Goal: Task Accomplishment & Management: Complete application form

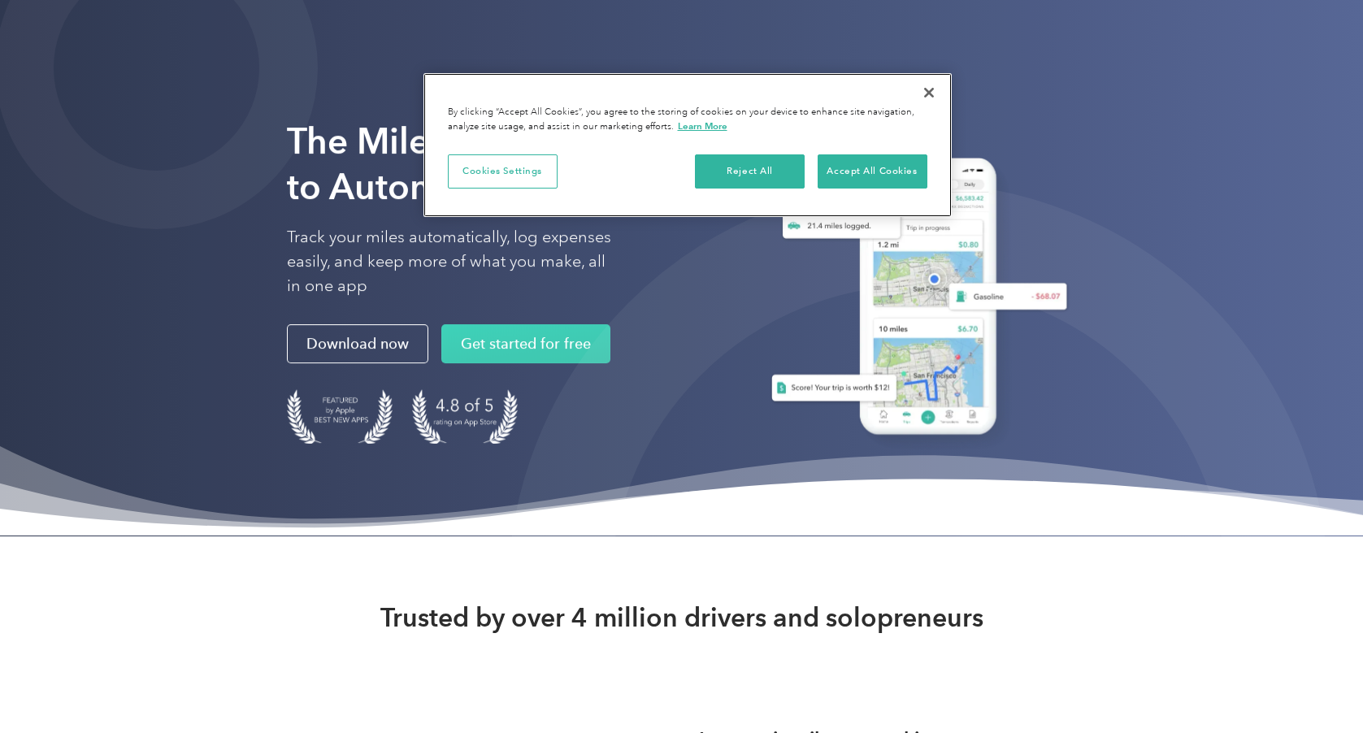
click at [930, 90] on button "Close" at bounding box center [929, 93] width 36 height 36
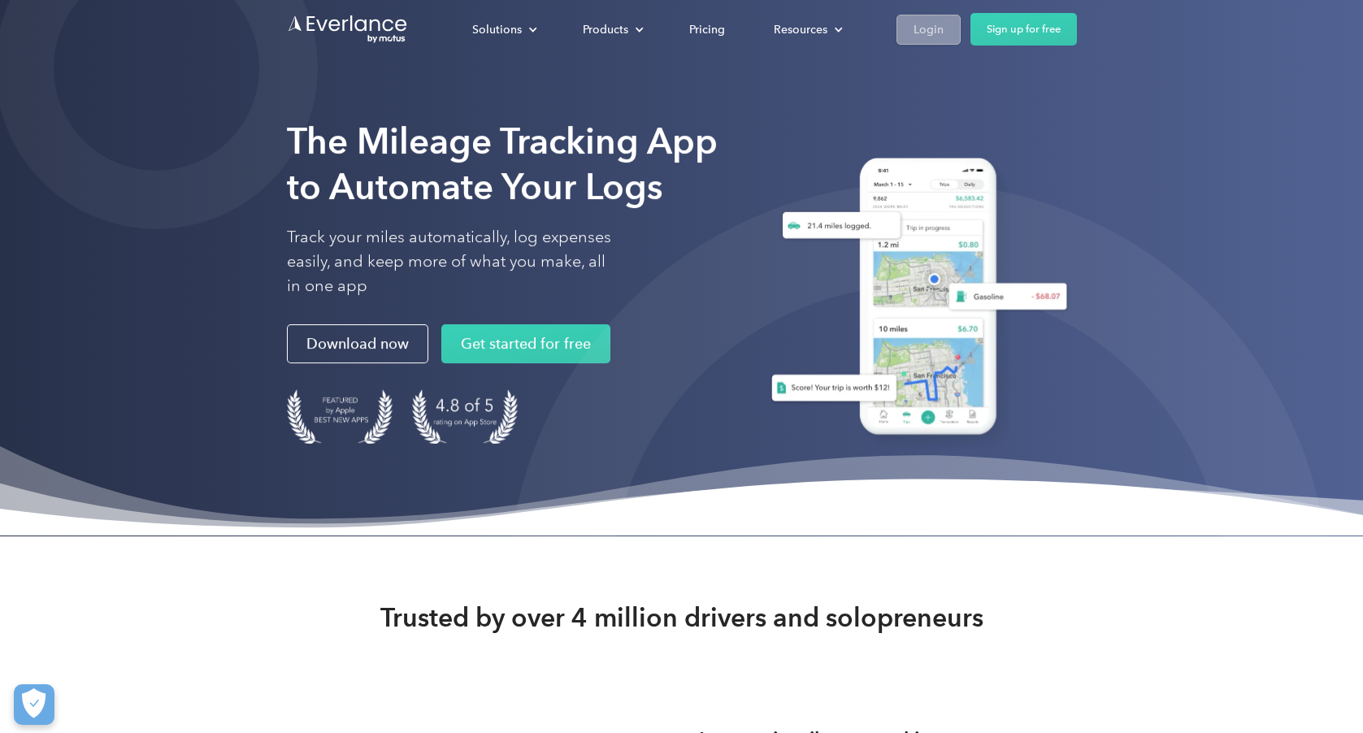
click at [914, 27] on div "Login" at bounding box center [929, 30] width 30 height 20
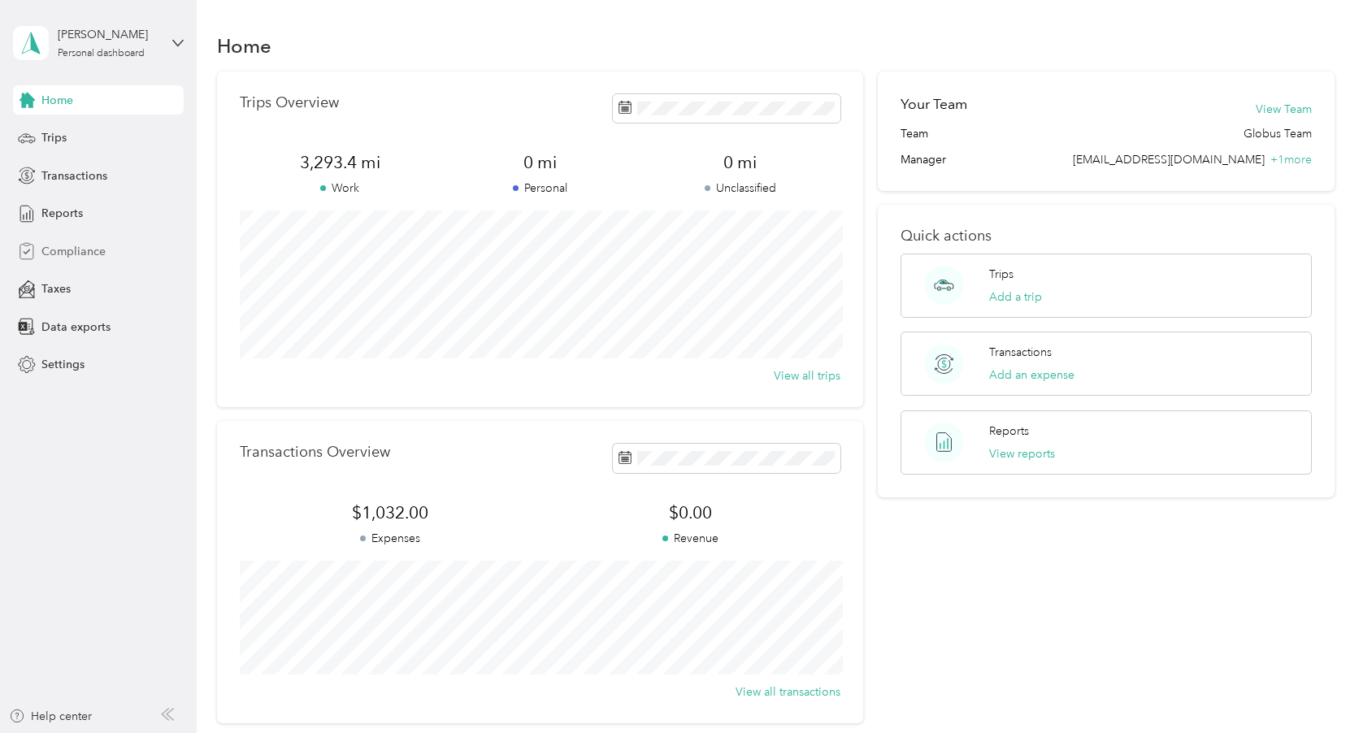
click at [56, 253] on span "Compliance" at bounding box center [73, 251] width 64 height 17
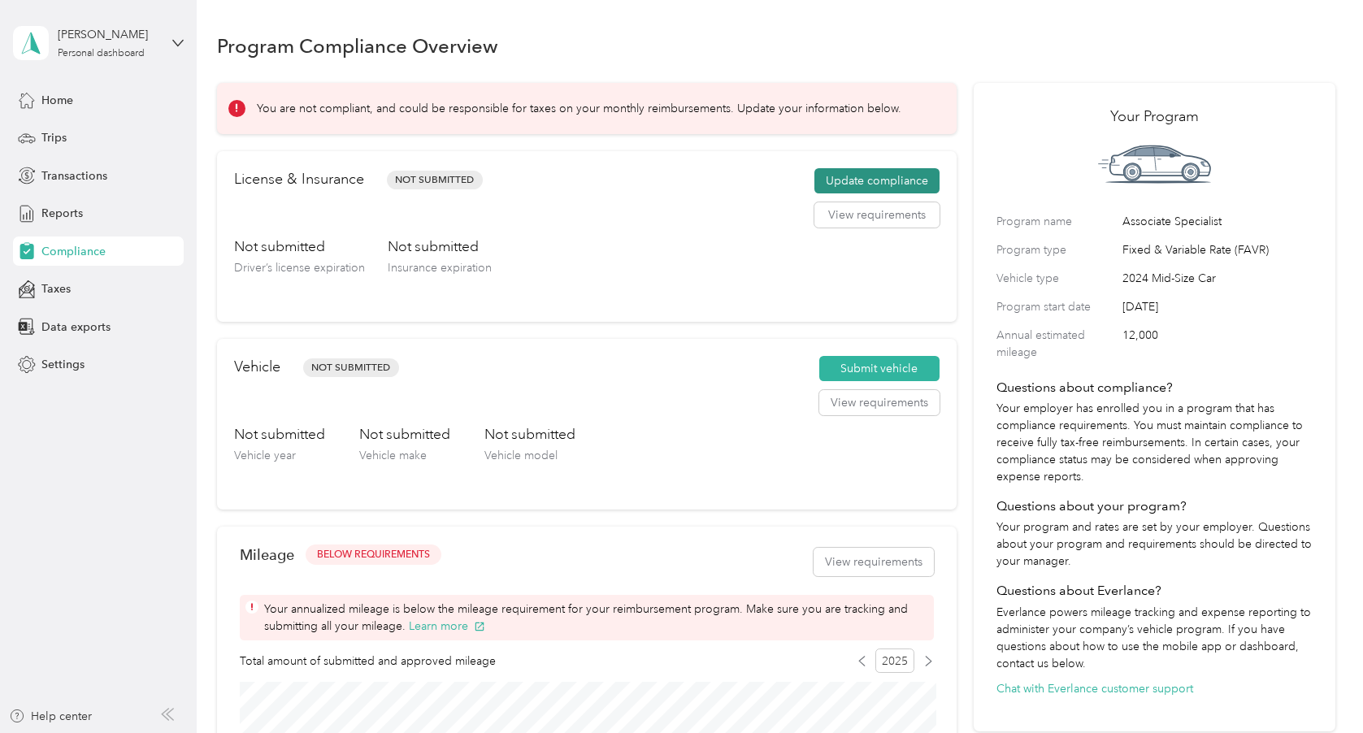
click at [876, 175] on button "Update compliance" at bounding box center [876, 181] width 125 height 26
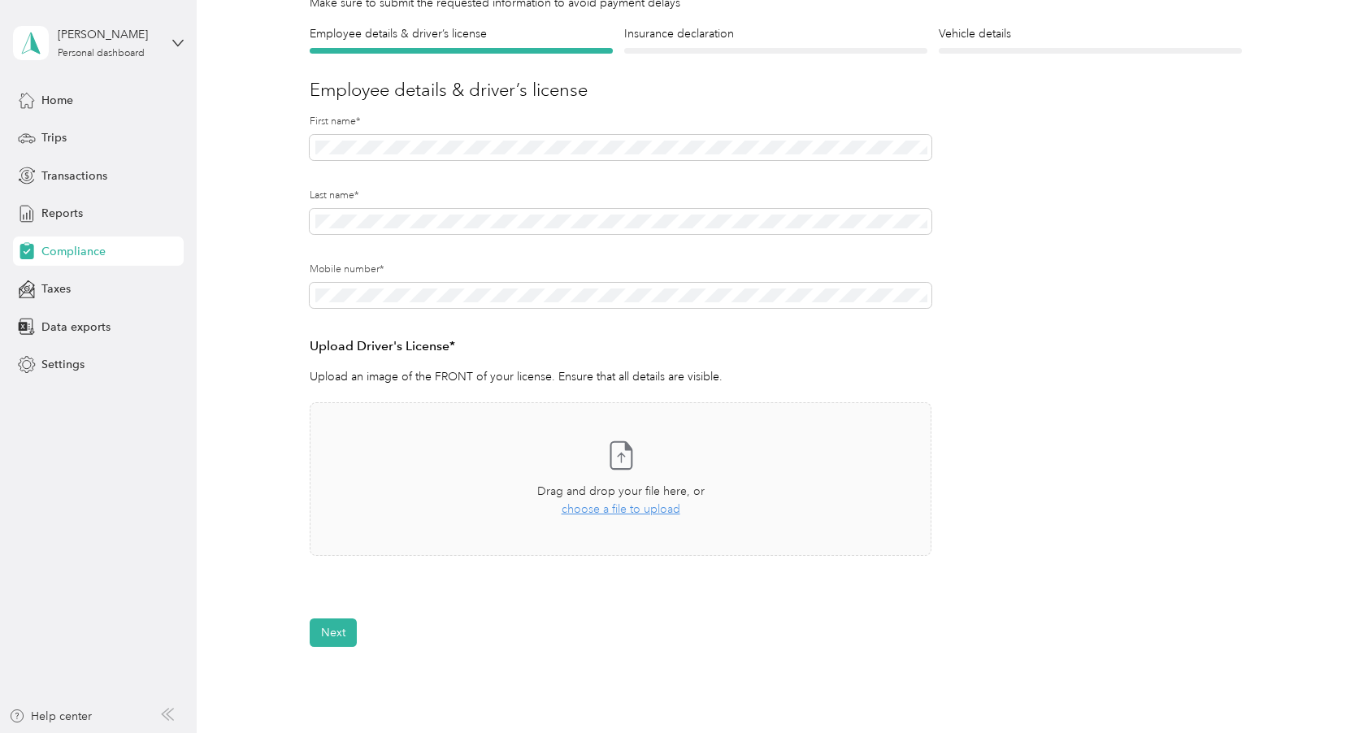
scroll to position [137, 0]
click at [647, 504] on span "choose a file to upload" at bounding box center [621, 506] width 119 height 14
click at [640, 504] on span "choose a file to upload" at bounding box center [621, 506] width 119 height 14
click at [625, 502] on span "choose a file to upload" at bounding box center [621, 506] width 119 height 14
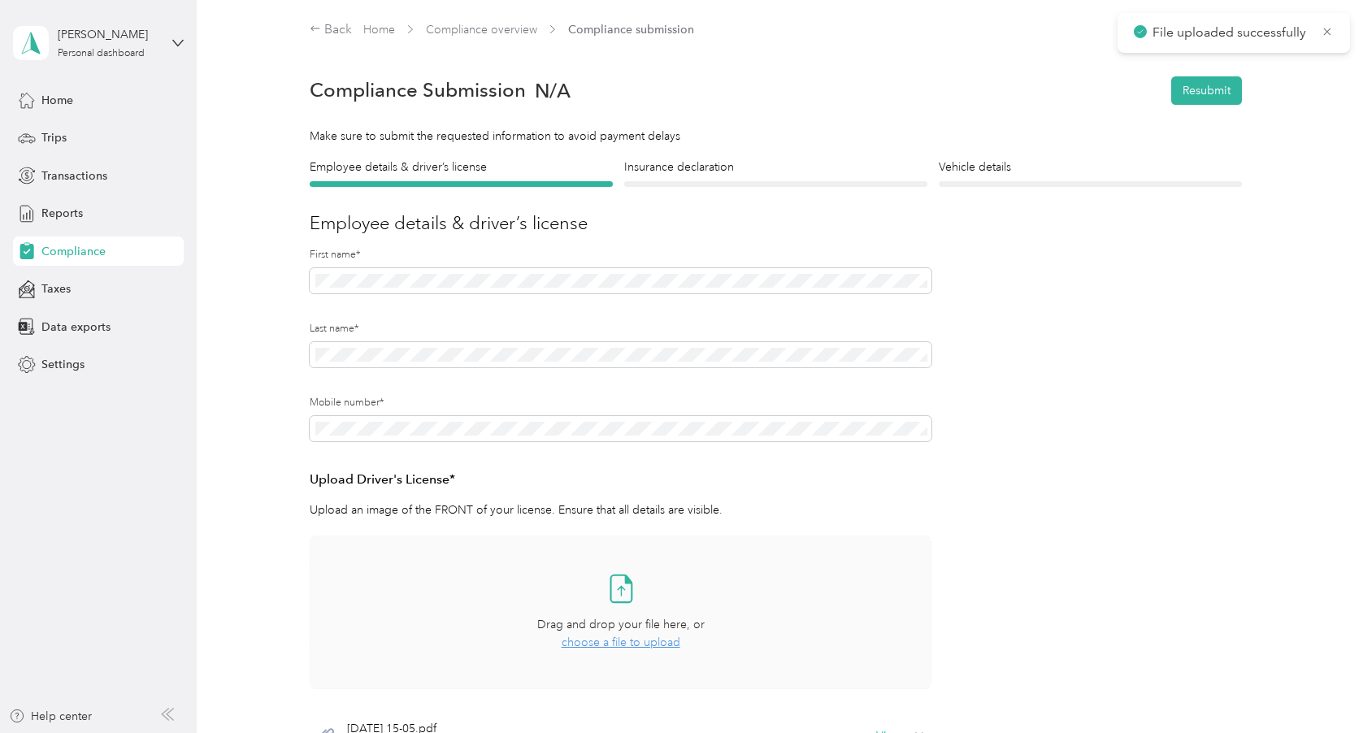
scroll to position [0, 0]
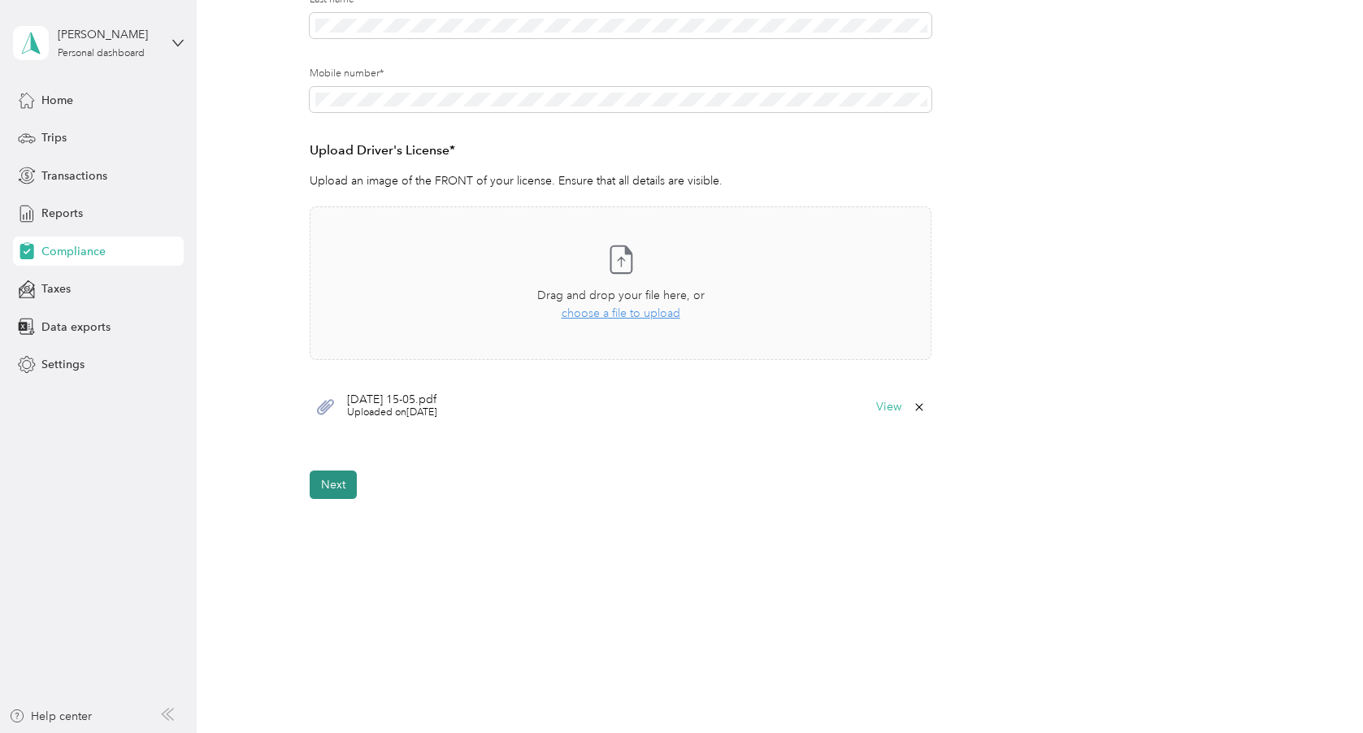
click at [329, 483] on button "Next" at bounding box center [333, 485] width 47 height 28
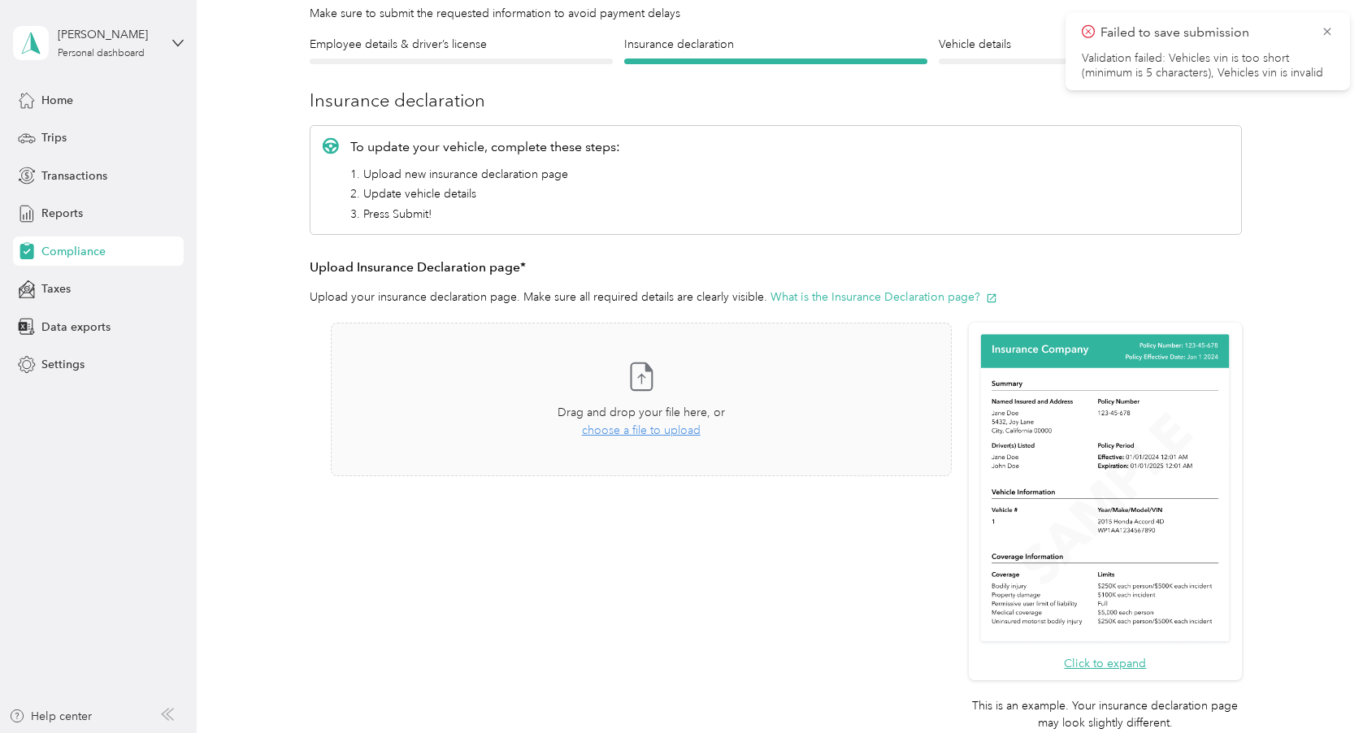
scroll to position [126, 0]
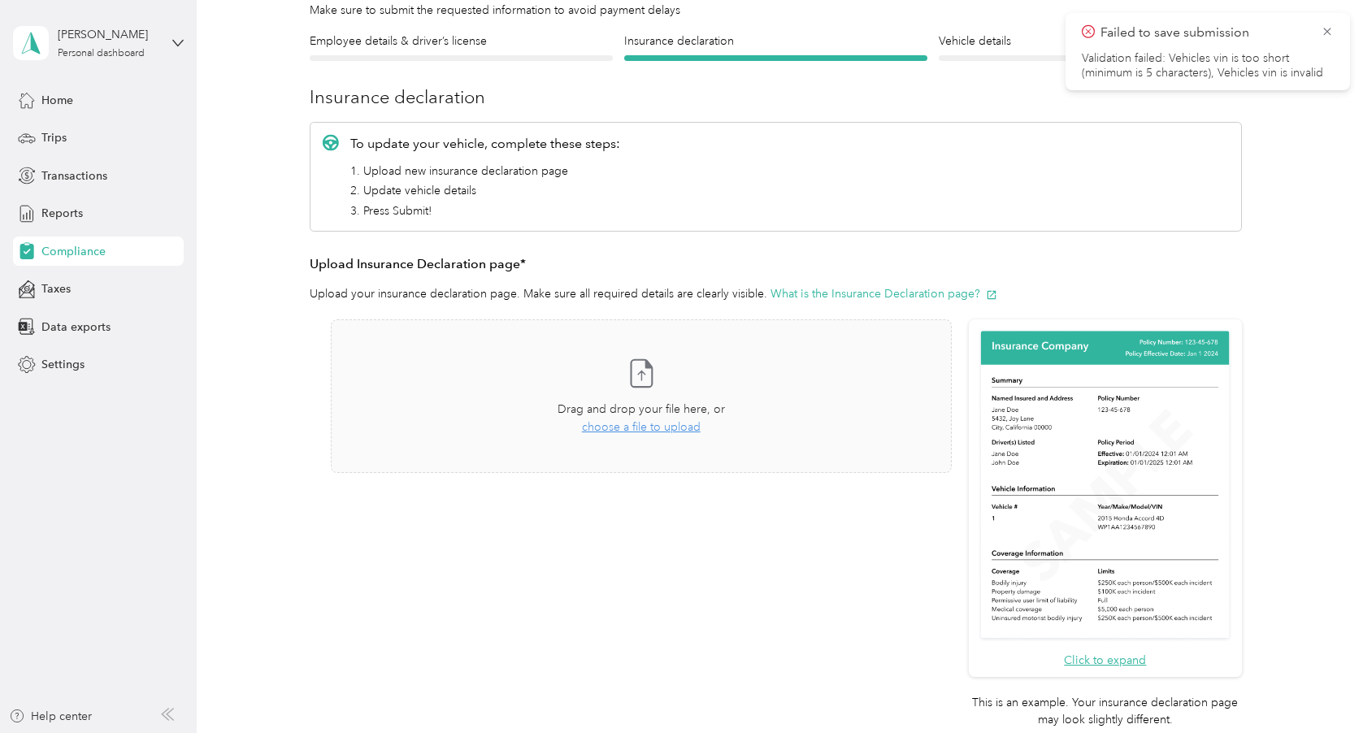
click at [1279, 39] on p "Failed to save submission" at bounding box center [1204, 33] width 208 height 20
click at [1197, 59] on li "Validation failed: Vehicles vin is too short (minimum is 5 characters), Vehicle…" at bounding box center [1208, 65] width 252 height 29
click at [1331, 28] on icon at bounding box center [1327, 31] width 13 height 15
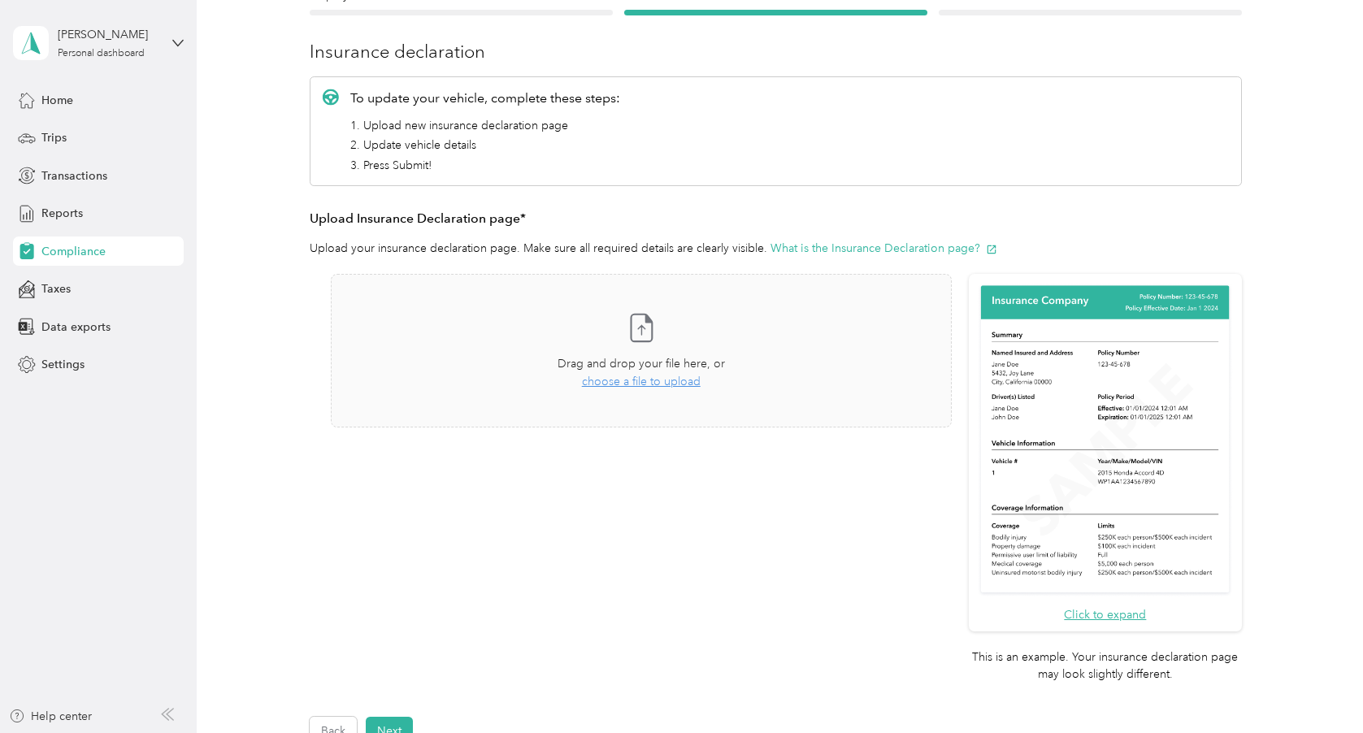
scroll to position [174, 0]
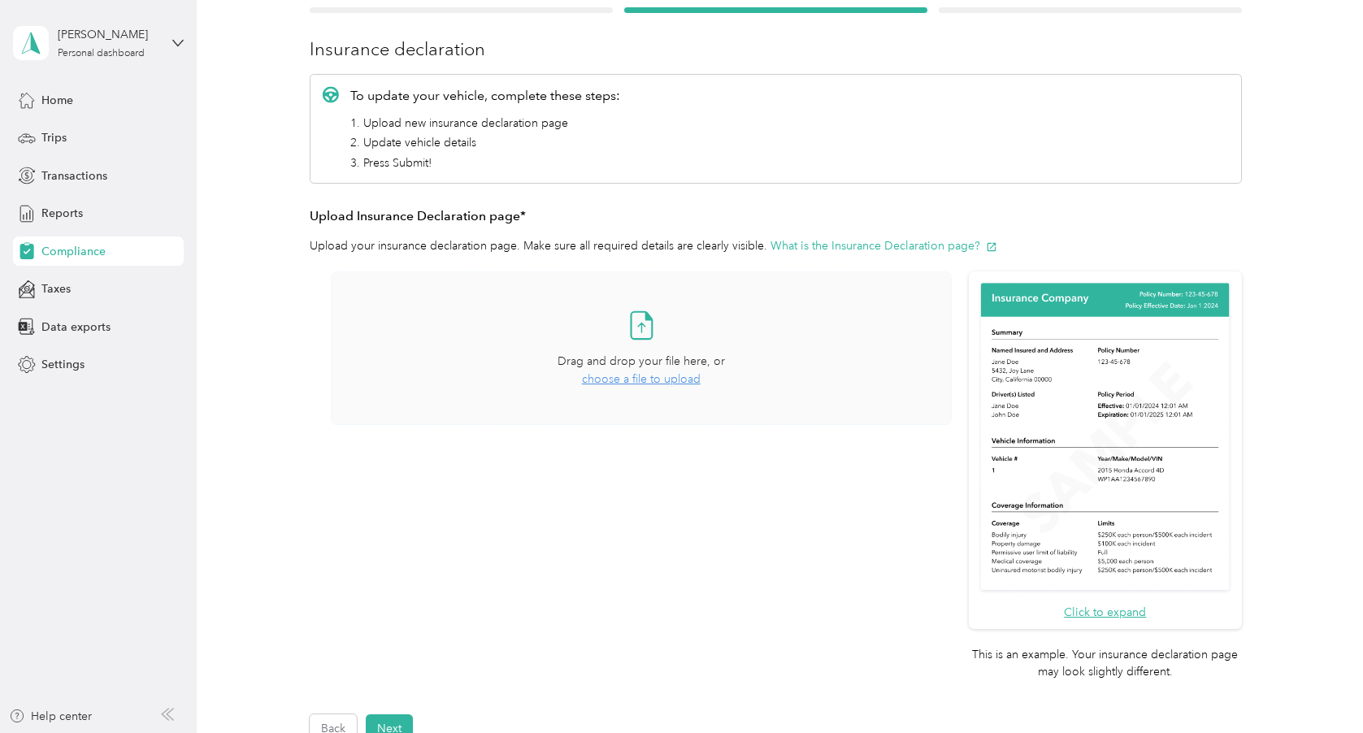
click at [652, 381] on span "choose a file to upload" at bounding box center [641, 379] width 119 height 14
click at [641, 380] on span "choose a file to upload" at bounding box center [641, 379] width 119 height 14
click at [1106, 610] on button "Click to expand" at bounding box center [1105, 612] width 82 height 17
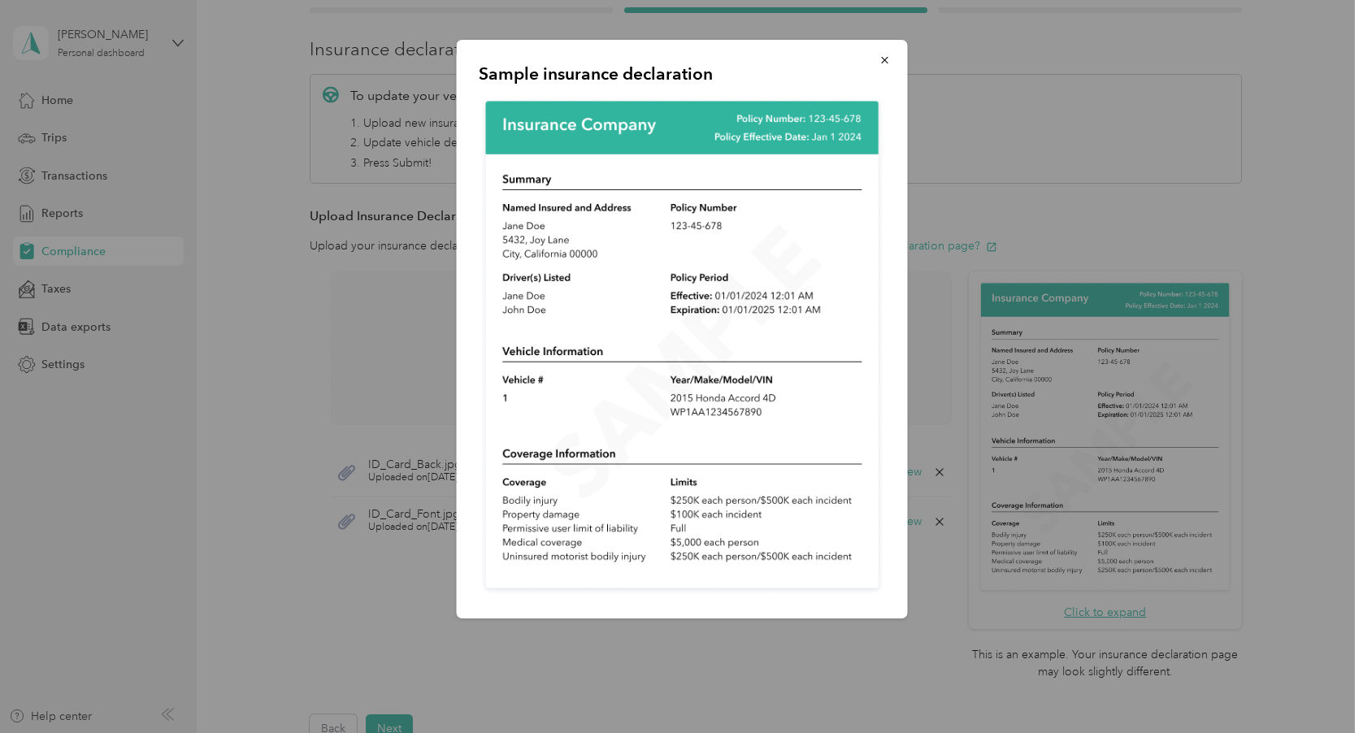
click at [744, 65] on p "Sample insurance declaration" at bounding box center [682, 74] width 406 height 23
click at [883, 62] on icon "button" at bounding box center [884, 60] width 7 height 7
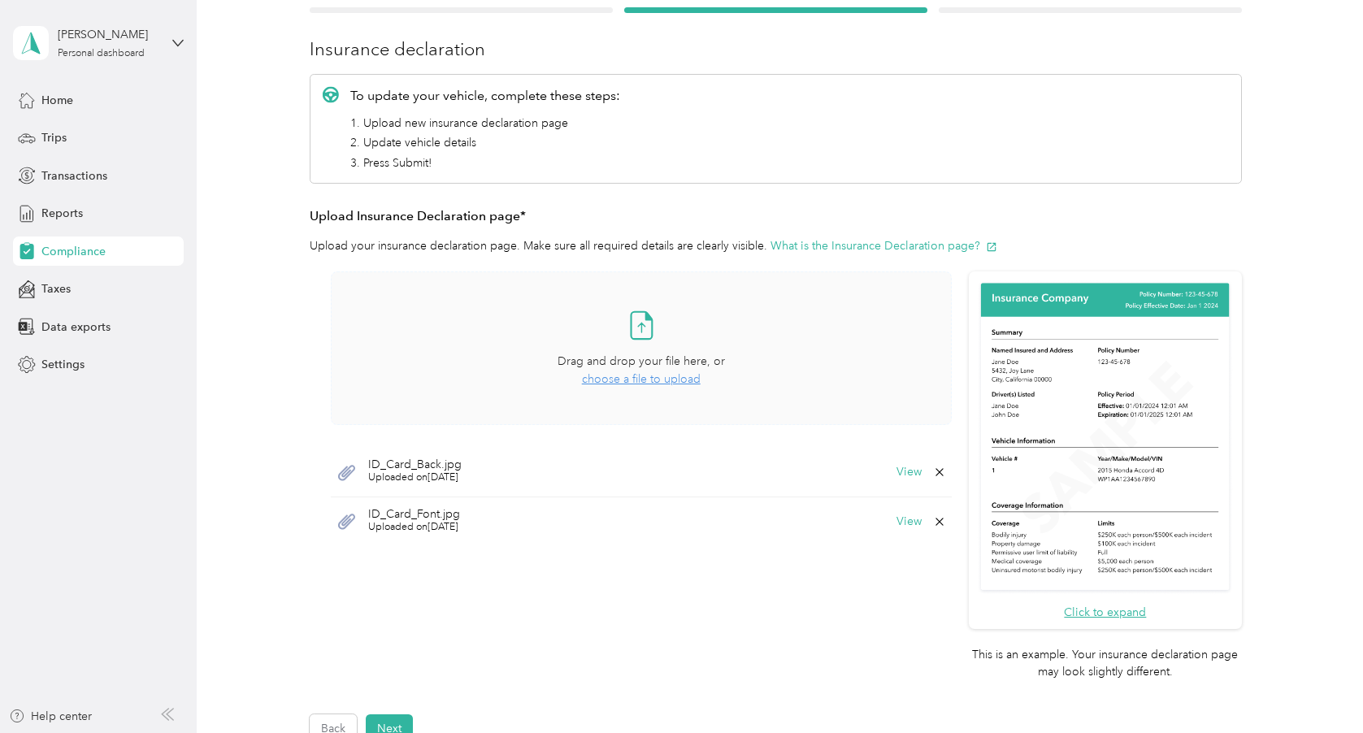
click at [653, 373] on span "choose a file to upload" at bounding box center [641, 379] width 119 height 14
click at [1330, 28] on icon at bounding box center [1327, 31] width 13 height 15
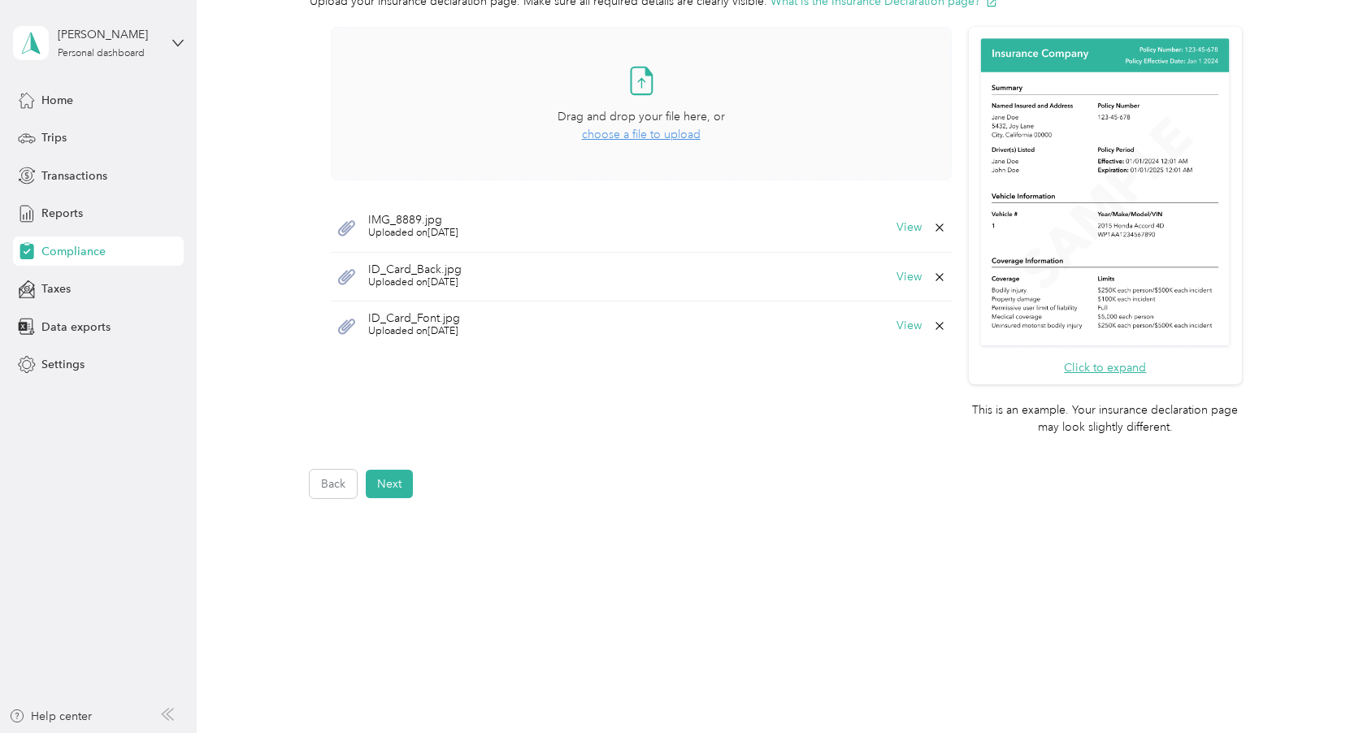
scroll to position [418, 0]
click at [399, 485] on button "Next" at bounding box center [389, 485] width 47 height 28
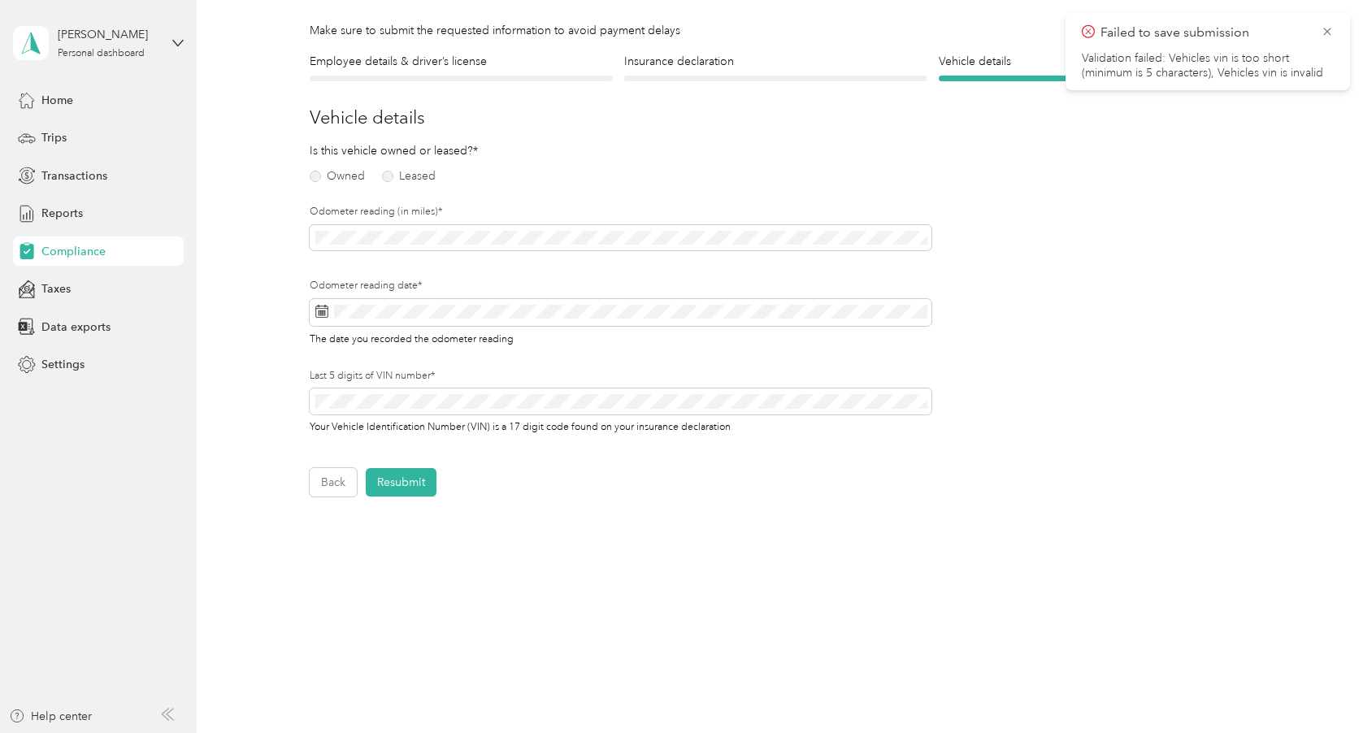
scroll to position [103, 0]
click at [314, 178] on label "Owned" at bounding box center [337, 178] width 55 height 11
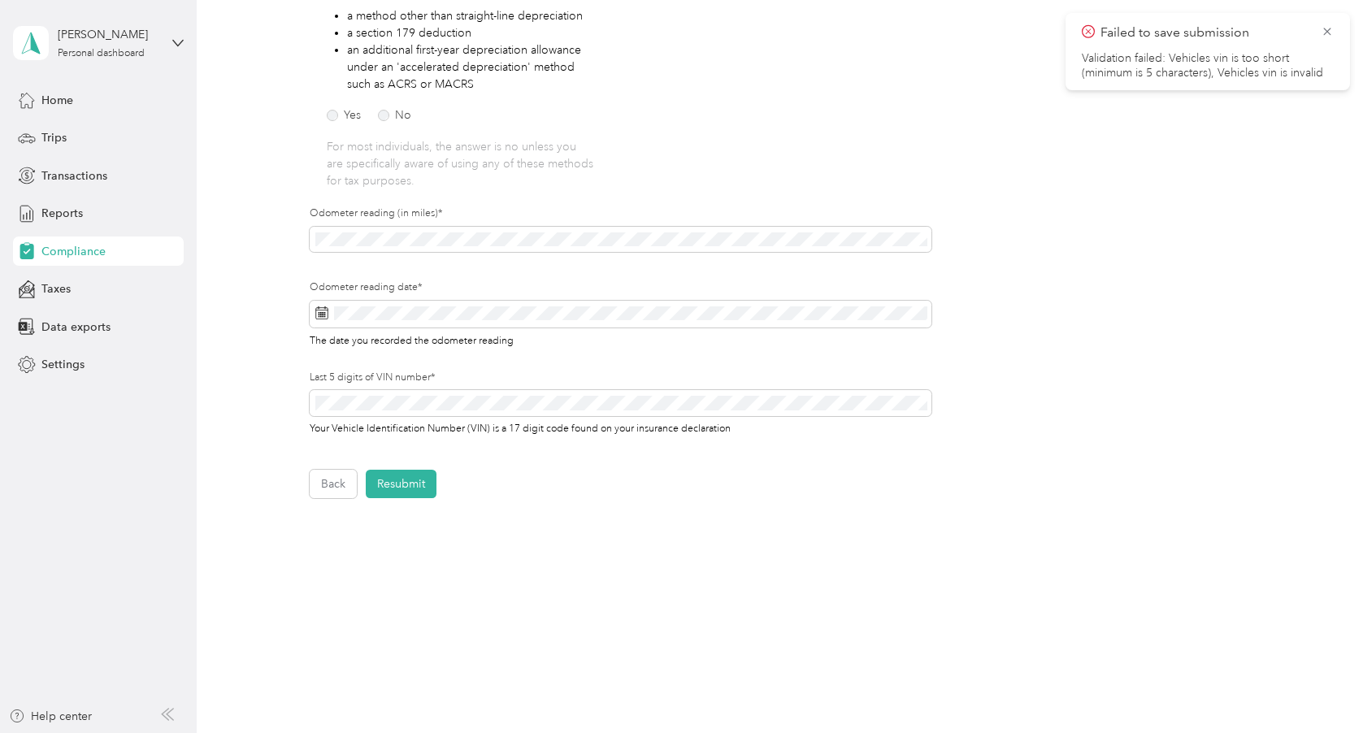
scroll to position [336, 0]
click at [1327, 31] on icon at bounding box center [1327, 31] width 13 height 15
click at [1056, 101] on form "Employee details & driver’s license License Insurance declaration Insurance Veh…" at bounding box center [775, 160] width 931 height 677
click at [1059, 198] on form "Employee details & driver’s license License Insurance declaration Insurance Veh…" at bounding box center [775, 160] width 931 height 677
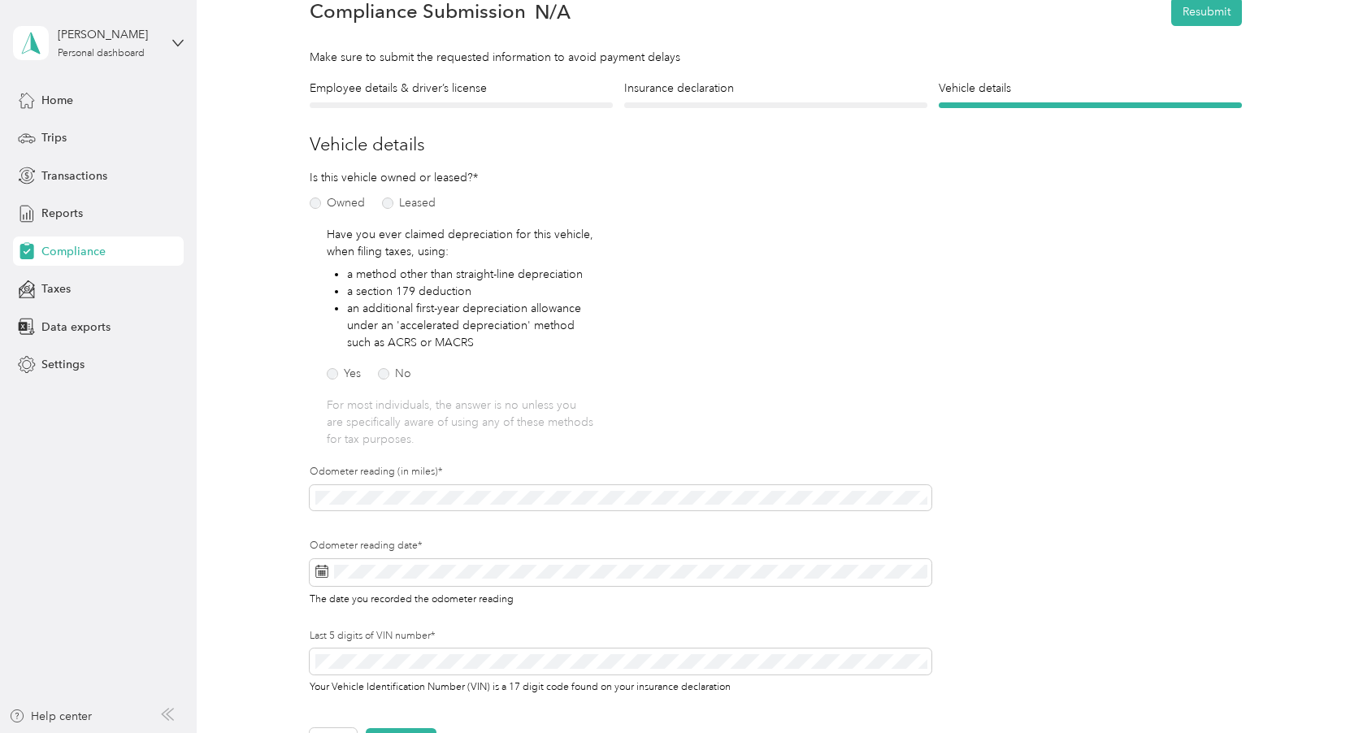
scroll to position [77, 0]
click at [385, 373] on label "No" at bounding box center [394, 375] width 33 height 11
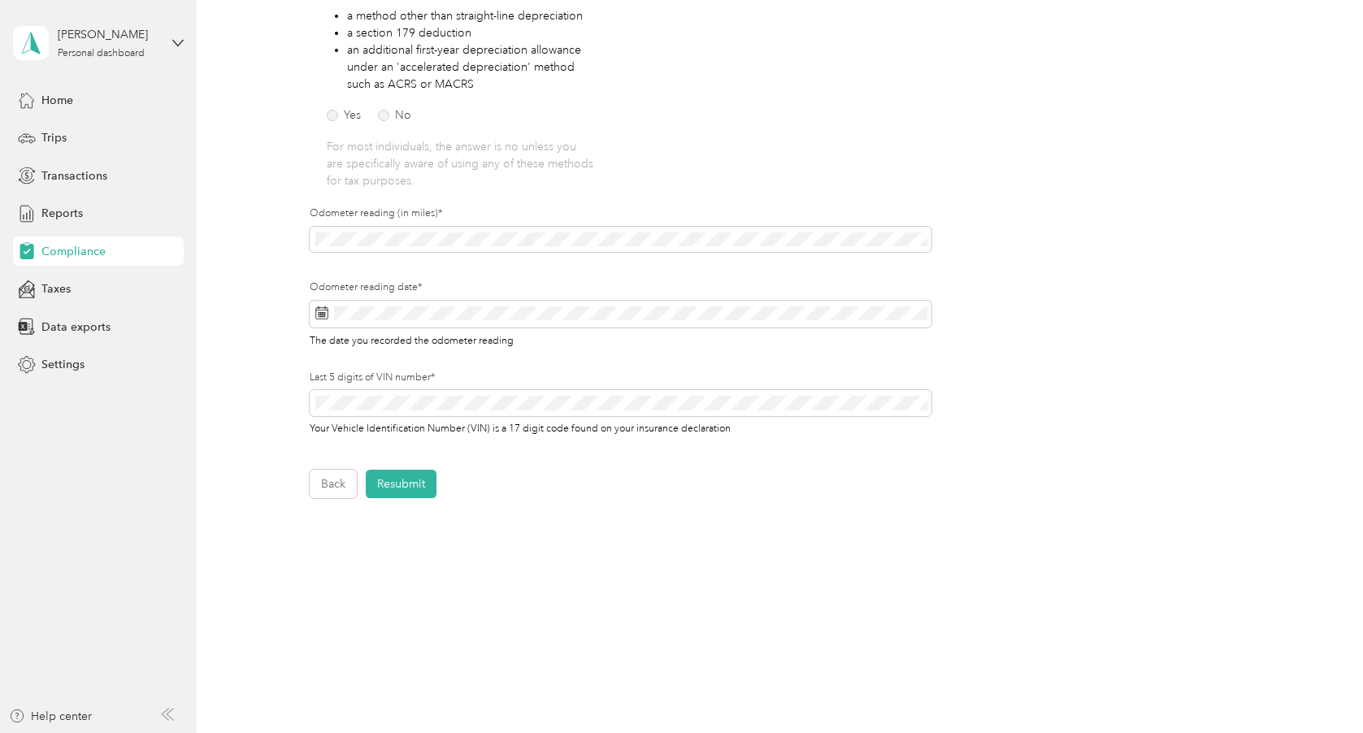
scroll to position [336, 0]
click at [323, 313] on icon at bounding box center [321, 313] width 13 height 13
click at [357, 302] on span at bounding box center [620, 316] width 621 height 28
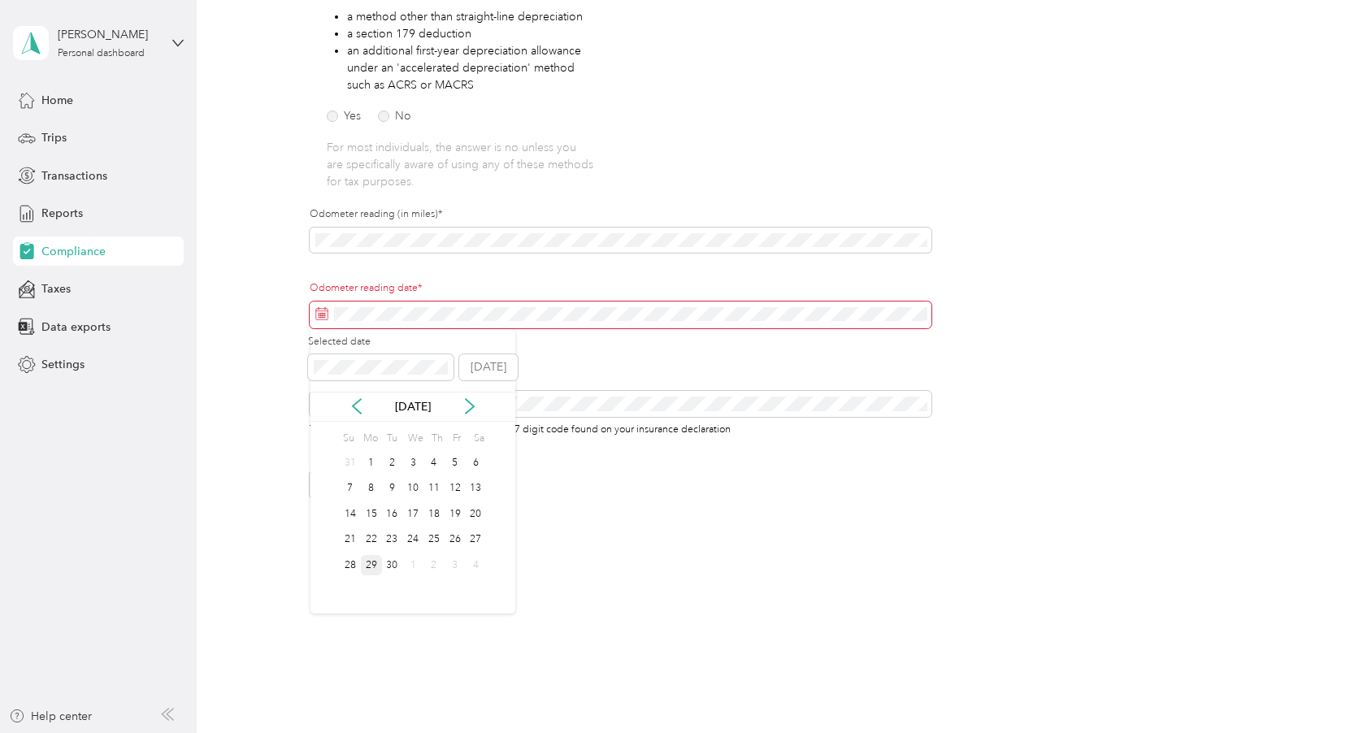
click at [370, 566] on div "29" at bounding box center [371, 565] width 21 height 20
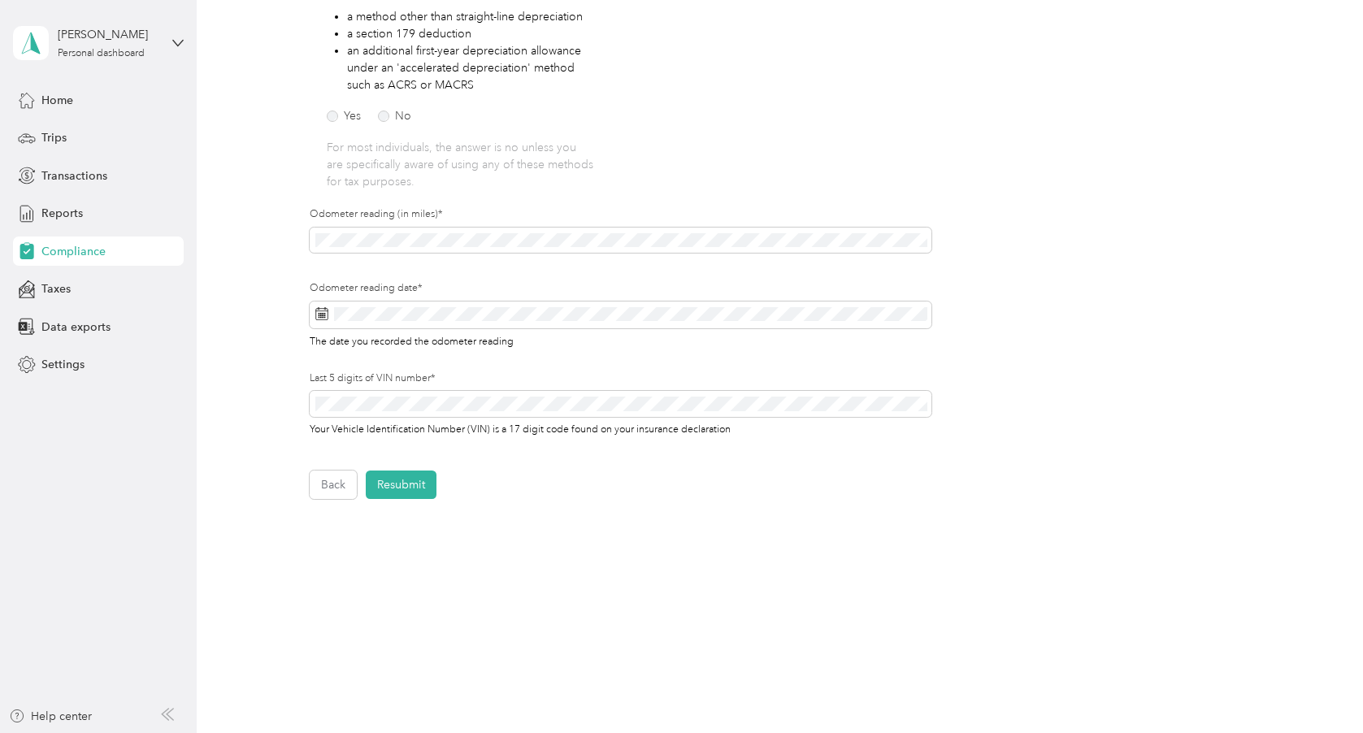
click at [536, 353] on div "Odometer reading date* The date you recorded the odometer reading" at bounding box center [620, 326] width 621 height 90
click at [788, 365] on div "Odometer reading date* The date you recorded the odometer reading" at bounding box center [620, 326] width 621 height 90
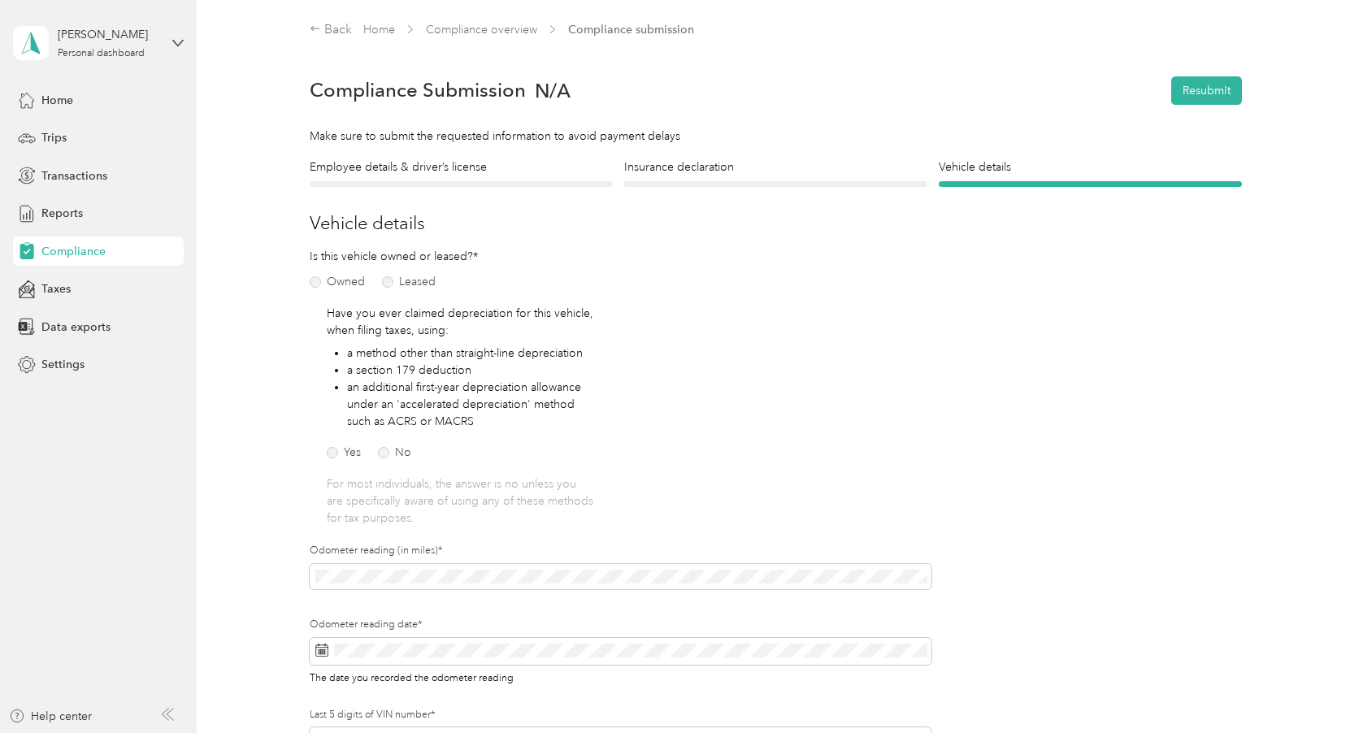
scroll to position [0, 0]
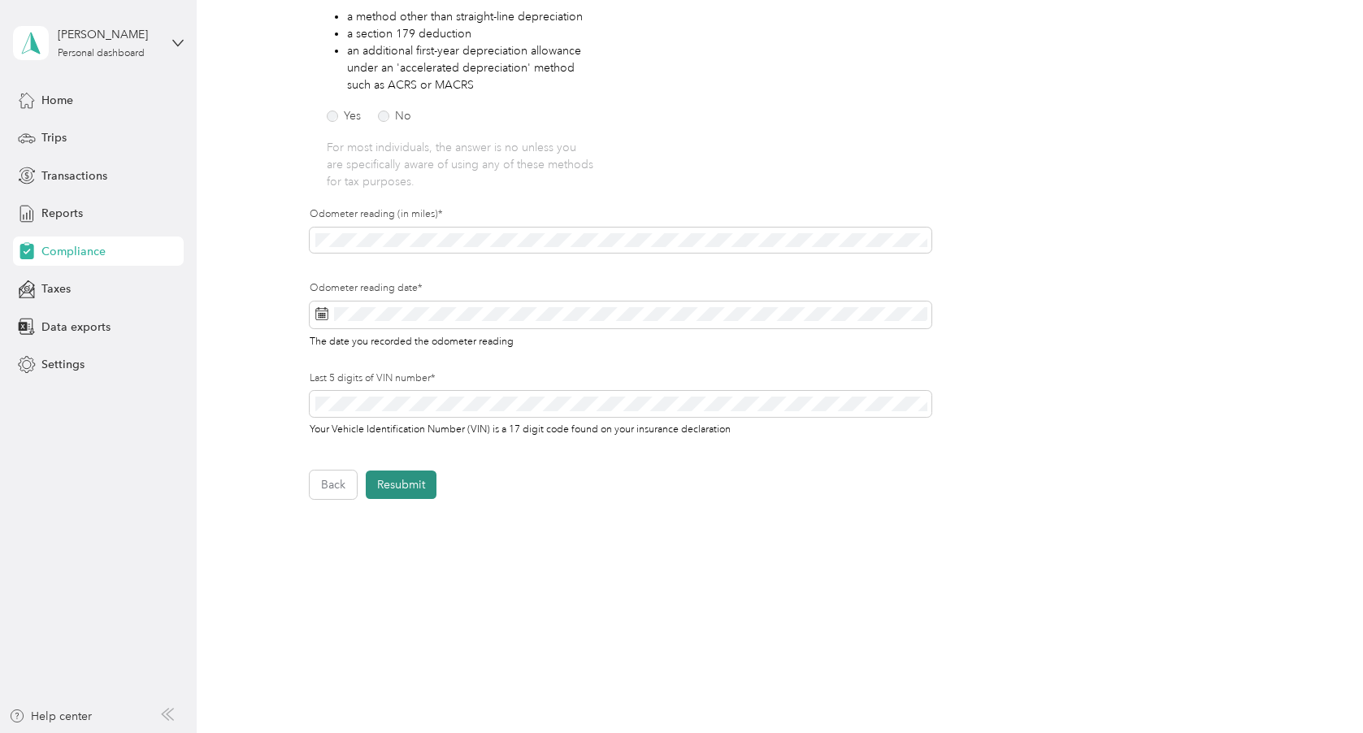
click at [400, 480] on button "Resubmit" at bounding box center [401, 485] width 71 height 28
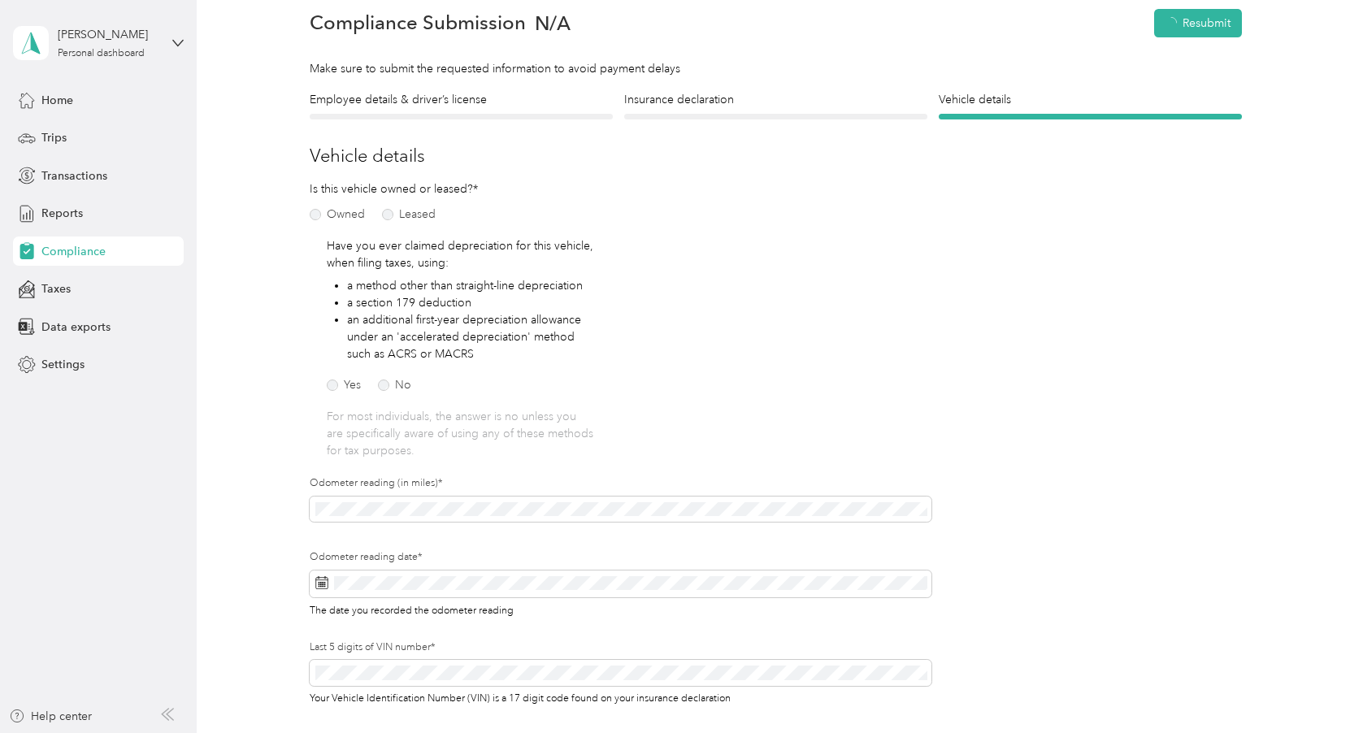
scroll to position [20, 0]
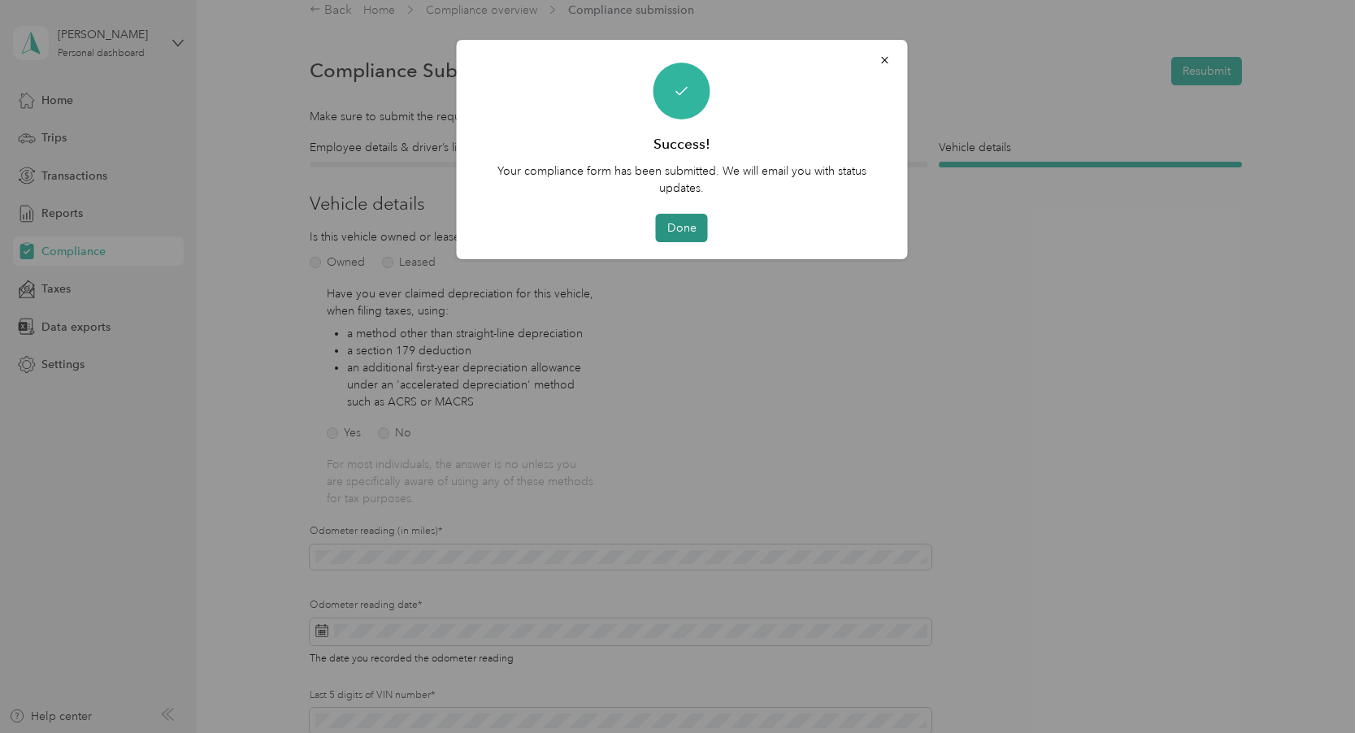
click at [679, 225] on button "Done" at bounding box center [682, 228] width 52 height 28
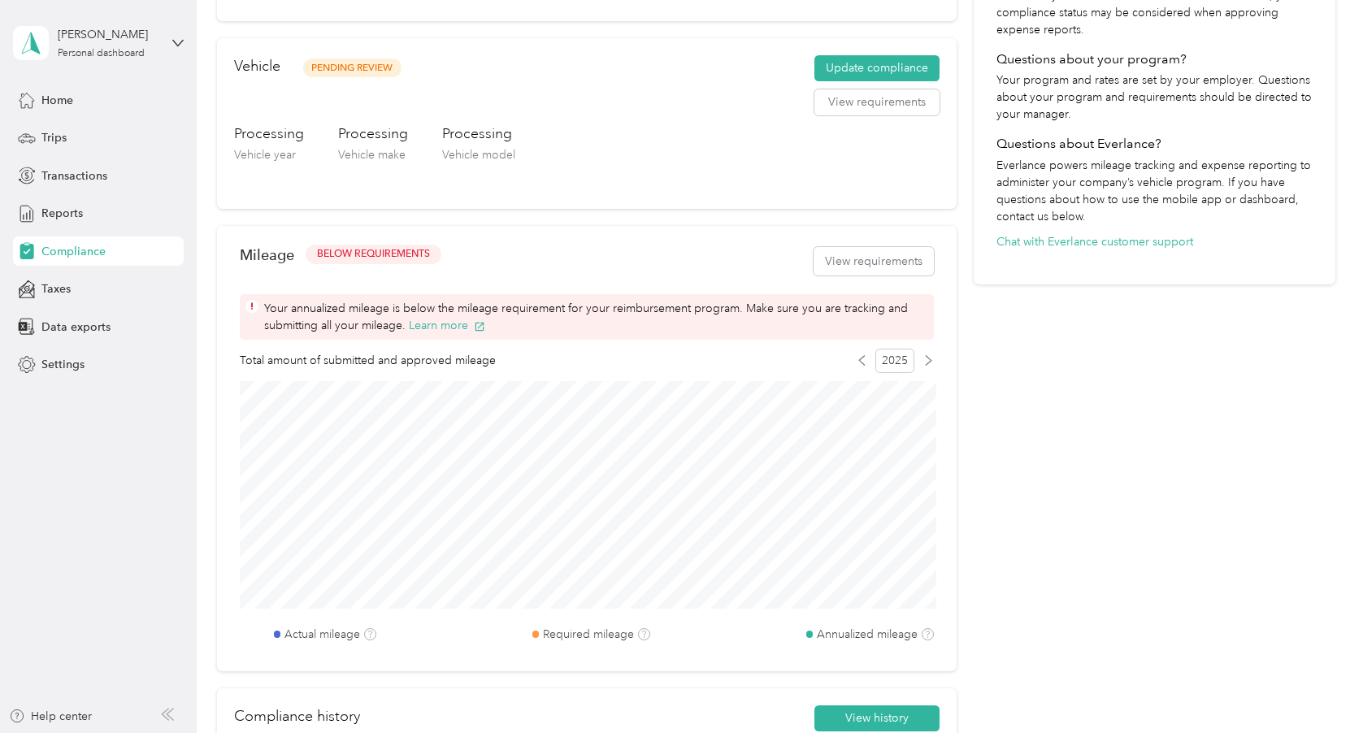
scroll to position [448, 0]
click at [865, 260] on button "View requirements" at bounding box center [874, 260] width 120 height 28
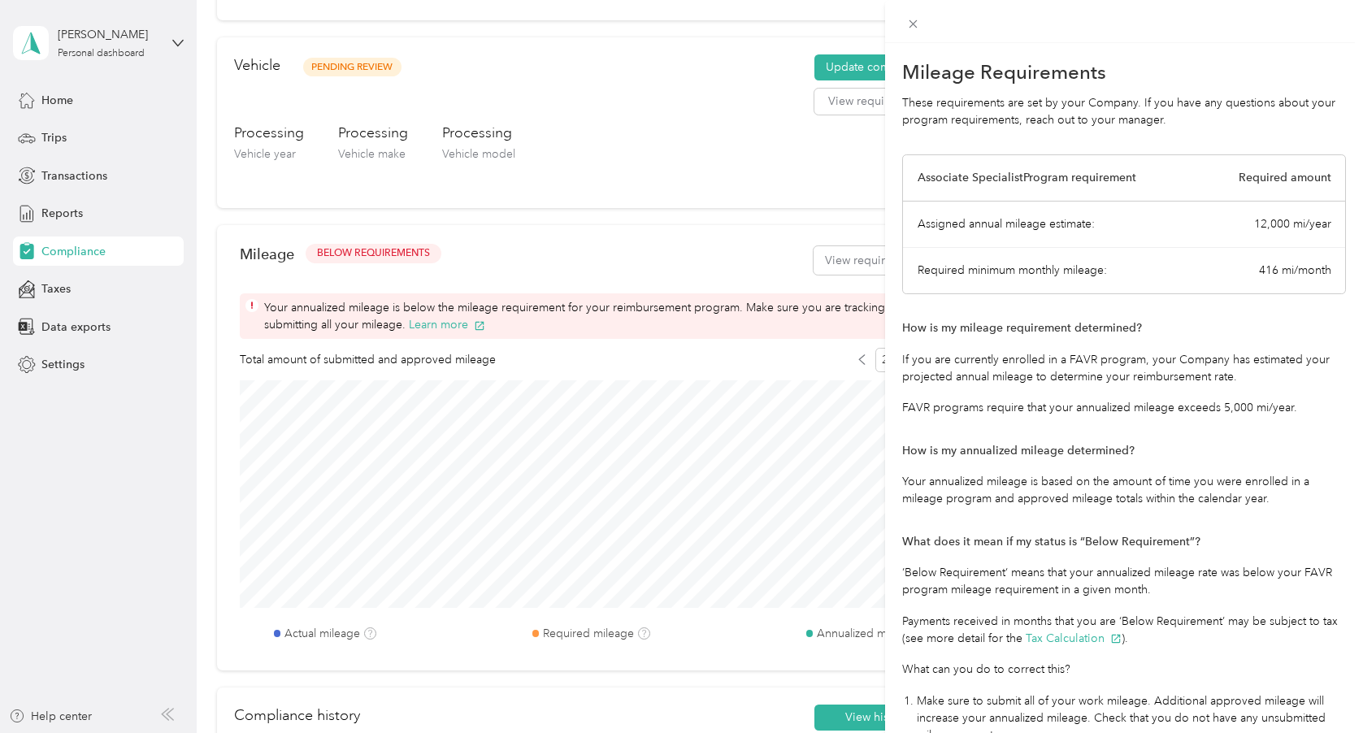
scroll to position [0, 0]
click at [765, 242] on div "Mileage Requirements These requirements are set by your Company. If you have an…" at bounding box center [681, 366] width 1363 height 733
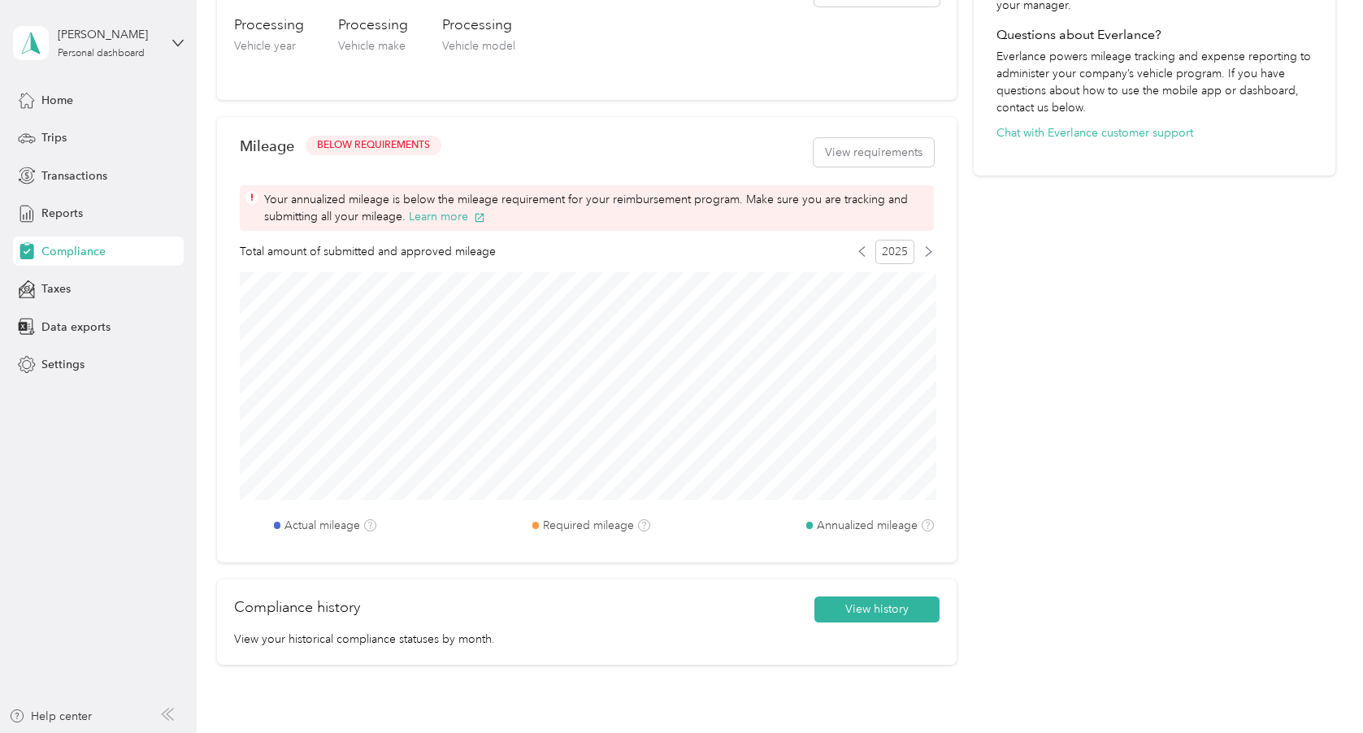
scroll to position [551, 0]
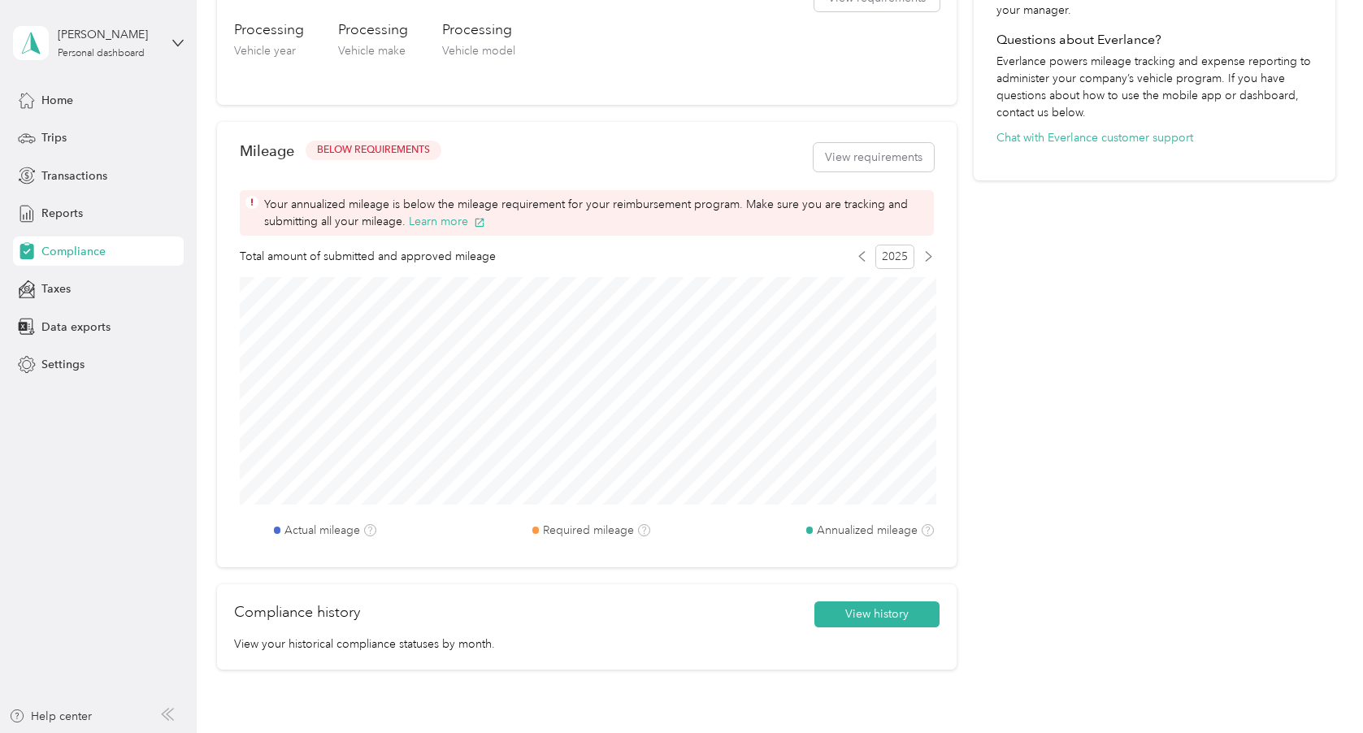
click at [874, 250] on div "2025" at bounding box center [895, 257] width 77 height 24
click at [879, 166] on button "View requirements" at bounding box center [874, 157] width 120 height 28
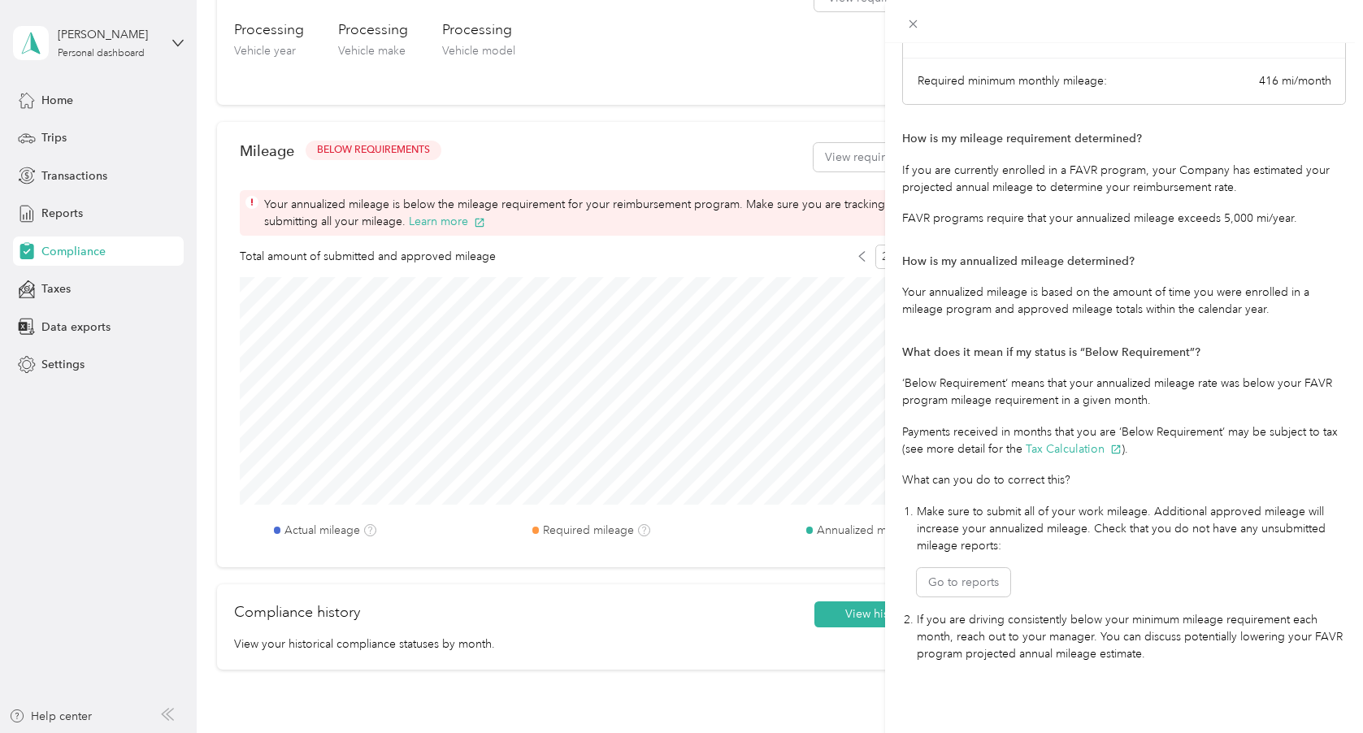
scroll to position [193, 0]
